Goal: Communication & Community: Answer question/provide support

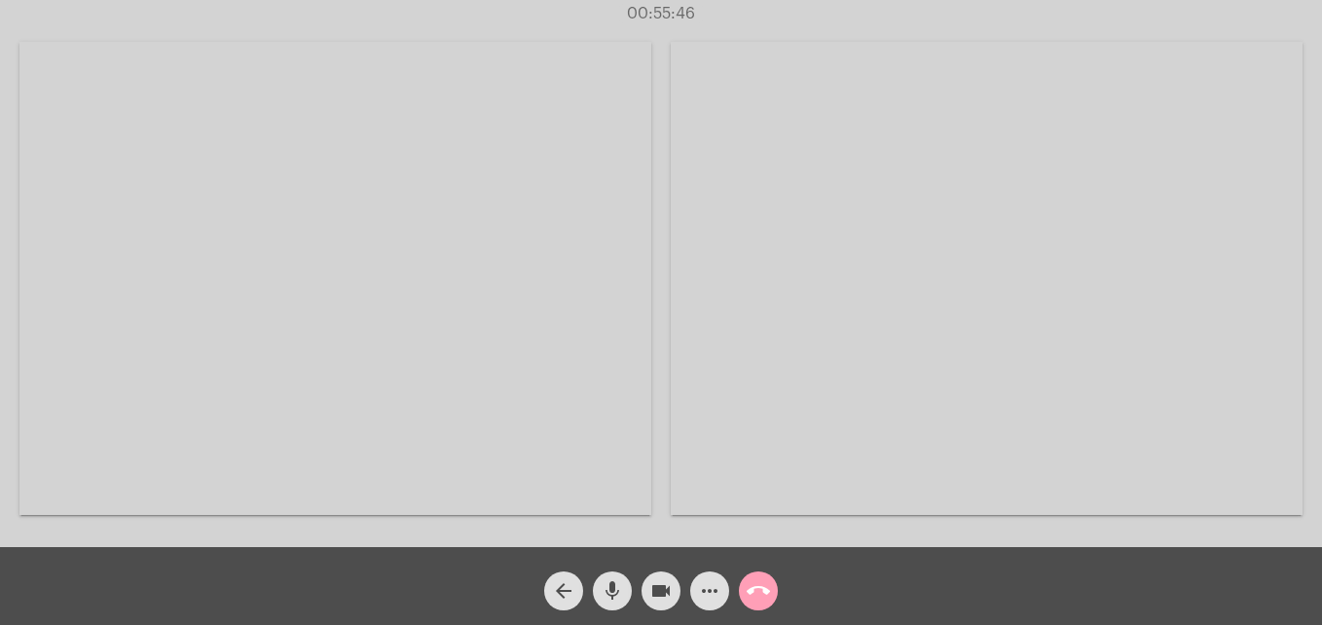
click at [749, 596] on mat-icon "call_end" at bounding box center [758, 590] width 23 height 23
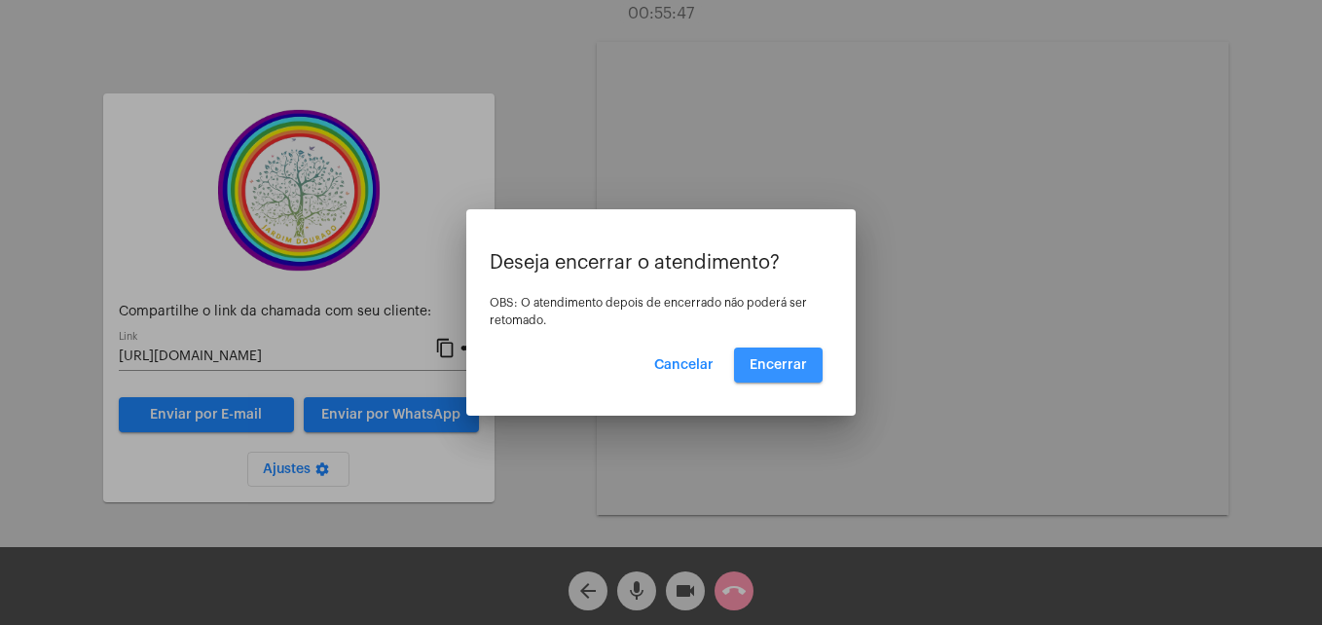
click at [781, 374] on button "Encerrar" at bounding box center [778, 365] width 89 height 35
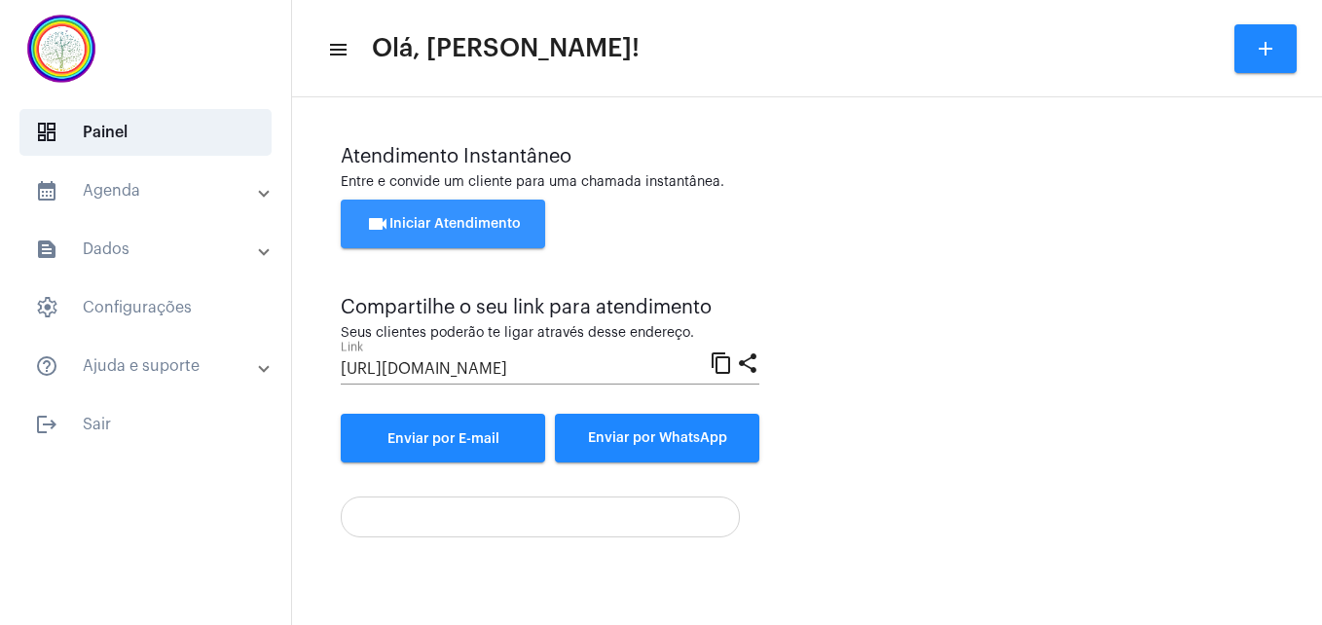
click at [488, 216] on button "videocam Iniciar Atendimento" at bounding box center [443, 224] width 204 height 49
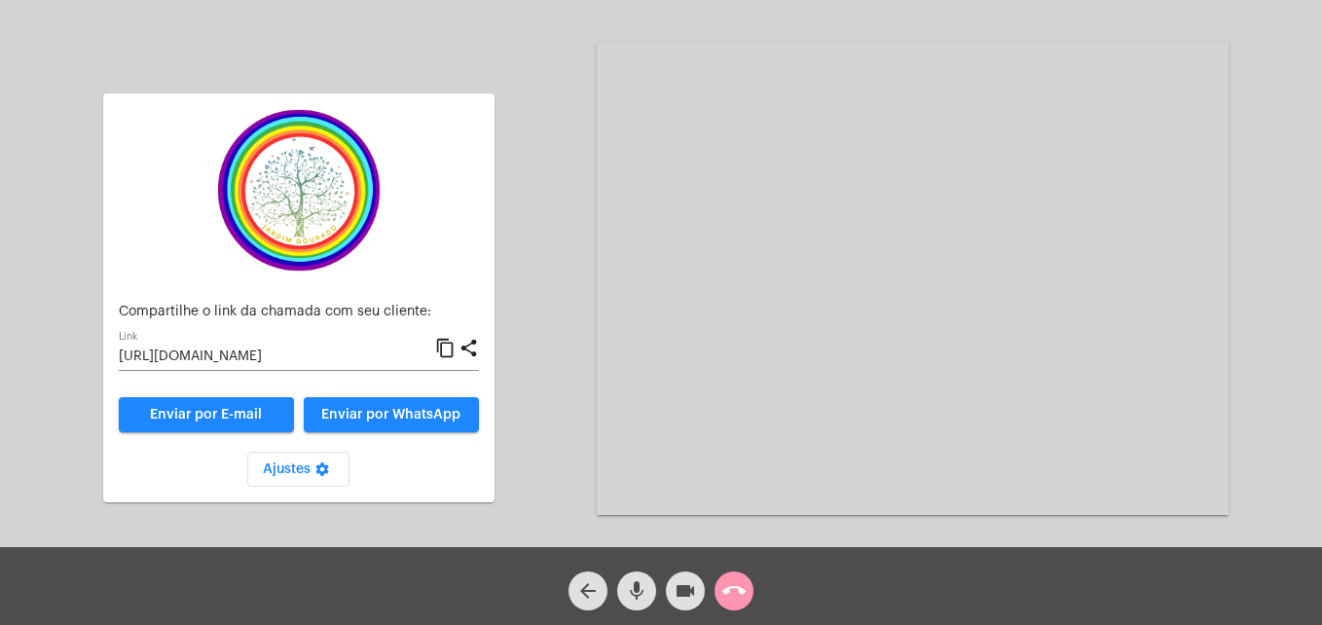
click at [444, 348] on mat-icon "content_copy" at bounding box center [445, 348] width 20 height 23
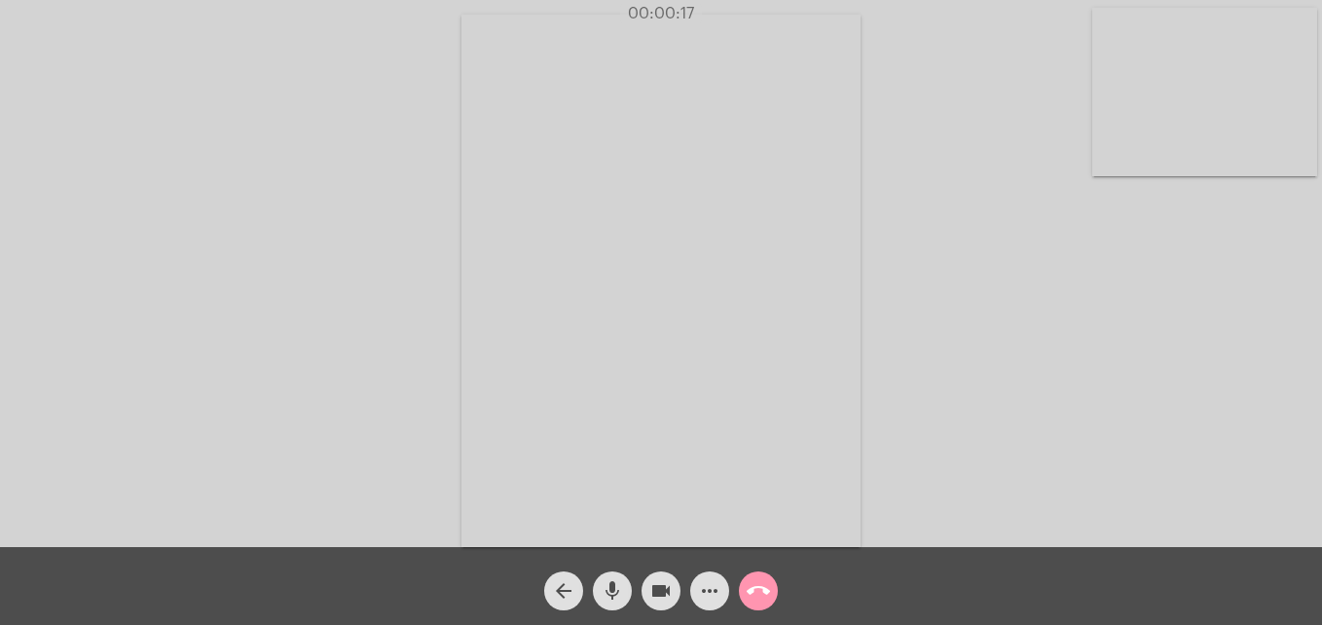
click at [1104, 137] on video at bounding box center [1204, 92] width 225 height 168
click at [548, 480] on video at bounding box center [838, 279] width 710 height 533
